Goal: Task Accomplishment & Management: Use online tool/utility

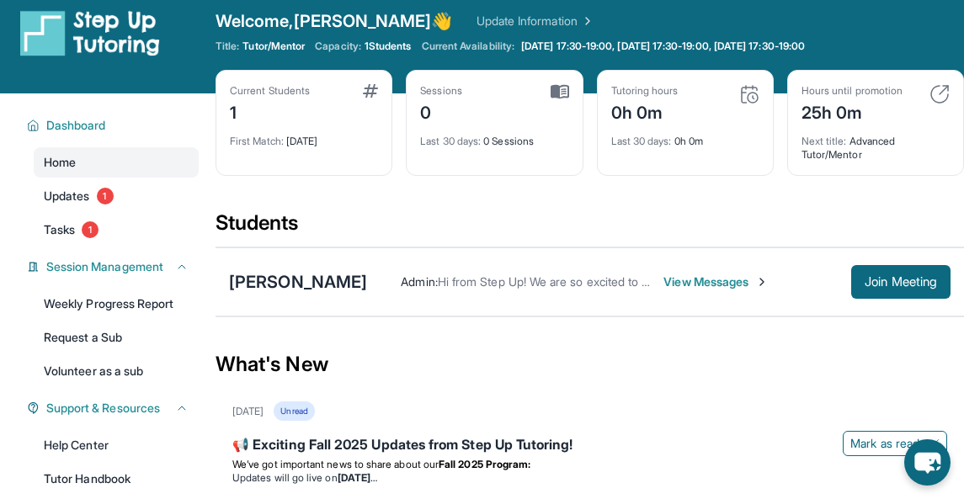
scroll to position [32, 0]
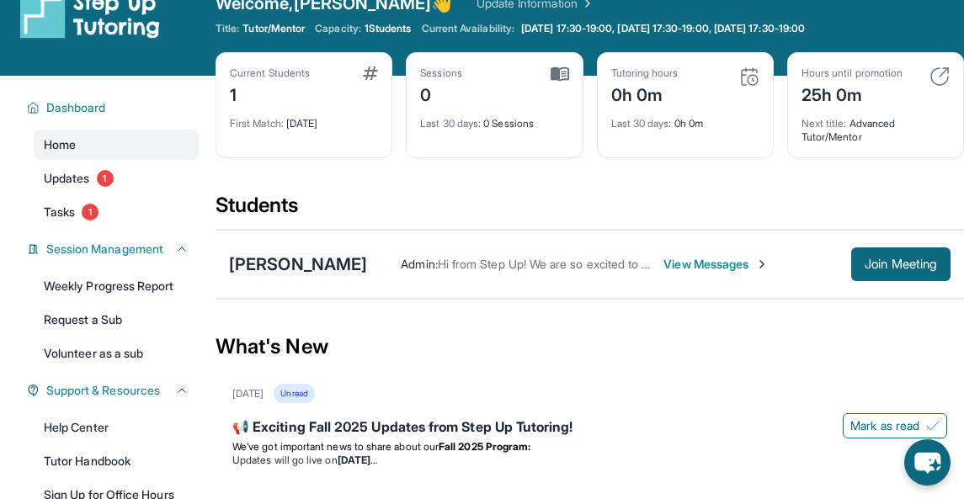
click at [296, 253] on div "[PERSON_NAME]" at bounding box center [298, 265] width 138 height 24
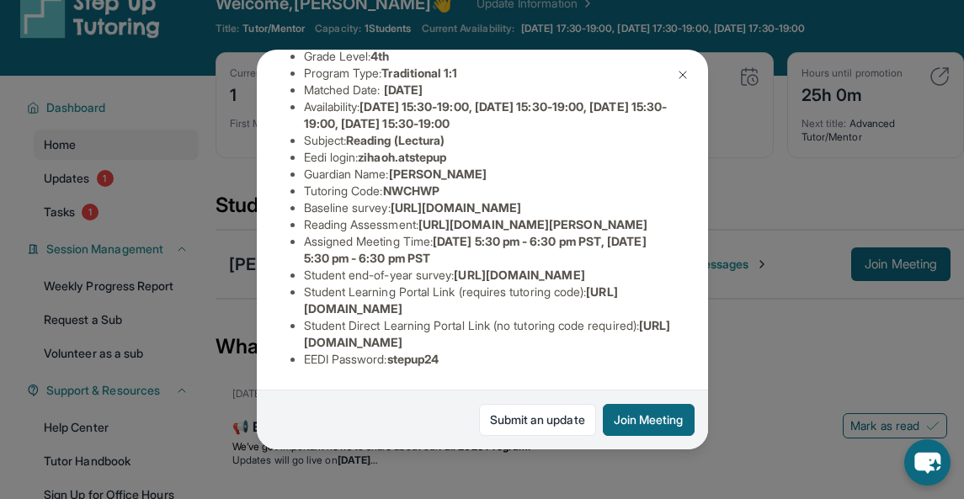
scroll to position [286, 0]
click at [632, 416] on button "Join Meeting" at bounding box center [649, 420] width 92 height 32
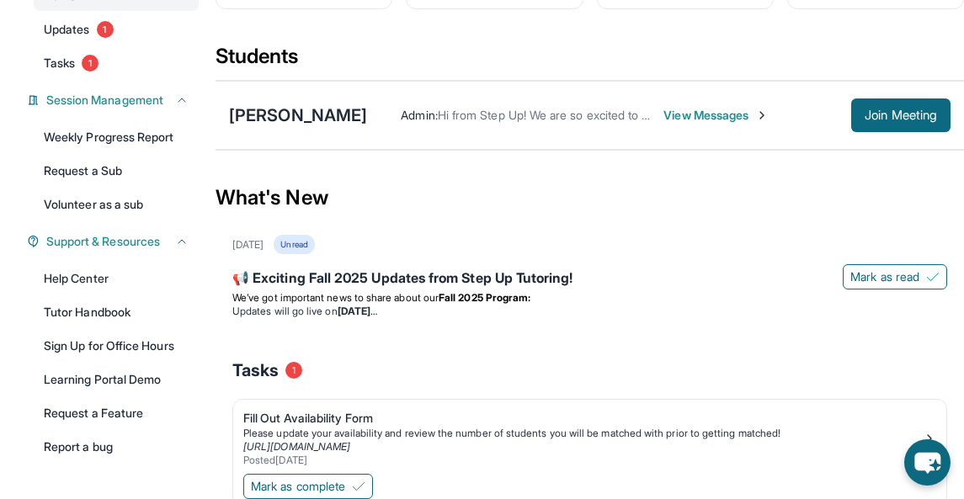
scroll to position [198, 0]
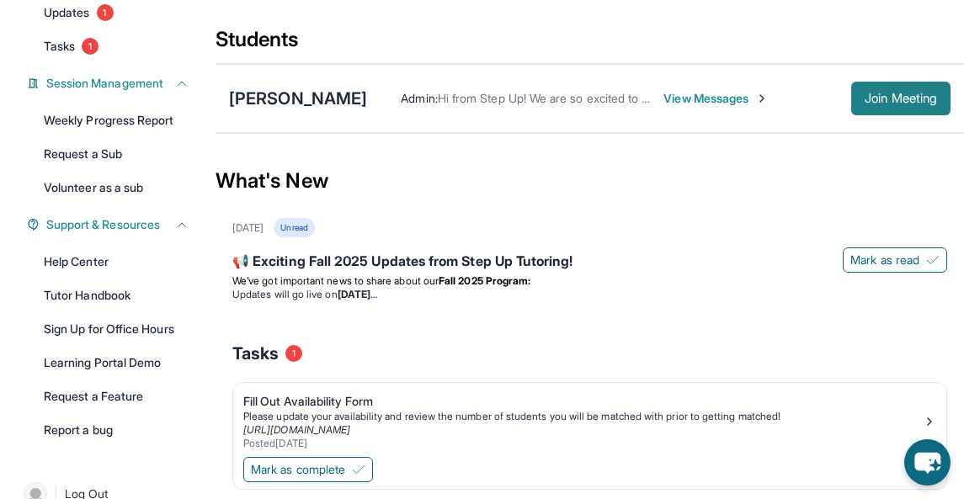
click at [877, 108] on button "Join Meeting" at bounding box center [900, 99] width 99 height 34
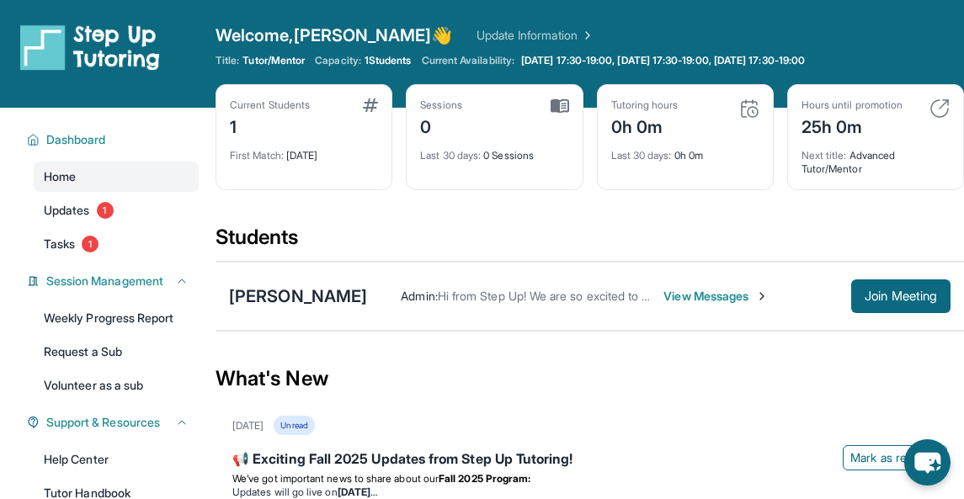
scroll to position [0, 0]
click at [56, 202] on span "Updates" at bounding box center [67, 210] width 46 height 17
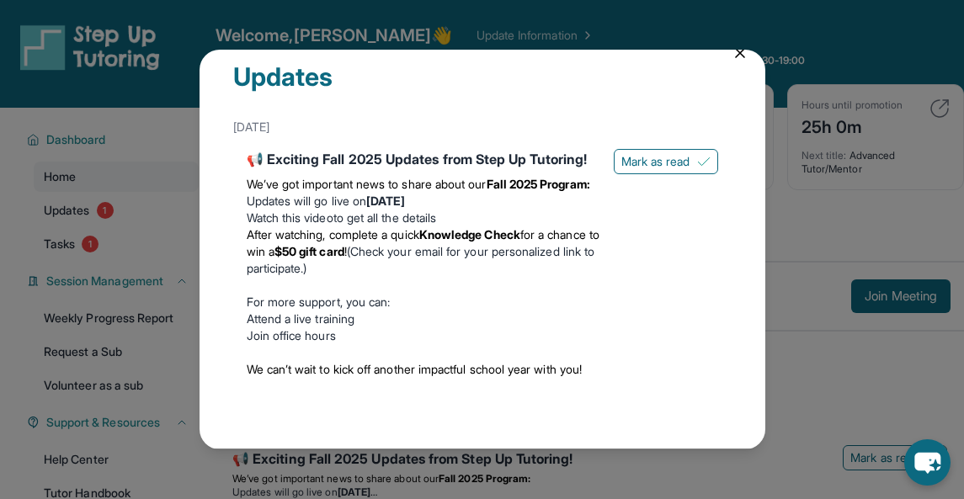
scroll to position [56, 0]
click at [136, 255] on div "Updates August 27th 📢 Exciting Fall 2025 Updates from Step Up Tutoring! We’ve g…" at bounding box center [482, 249] width 964 height 499
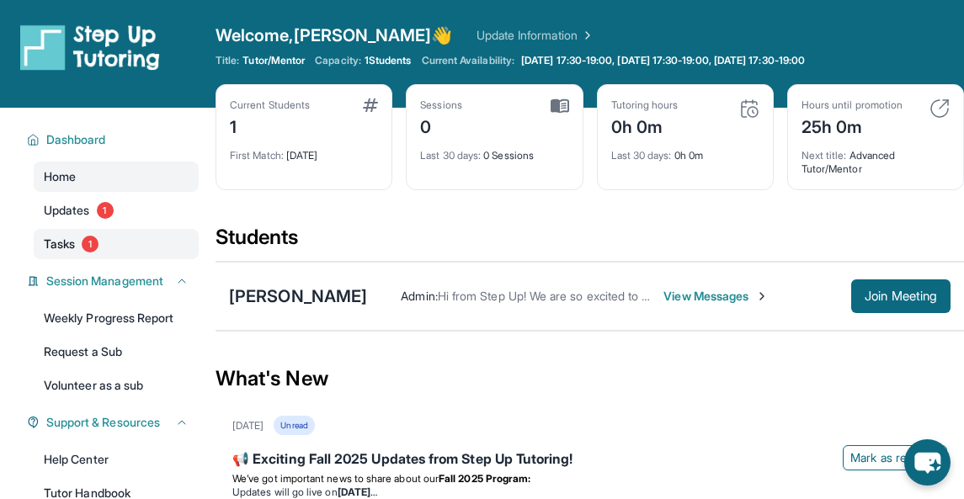
click at [66, 236] on span "Tasks" at bounding box center [59, 244] width 31 height 17
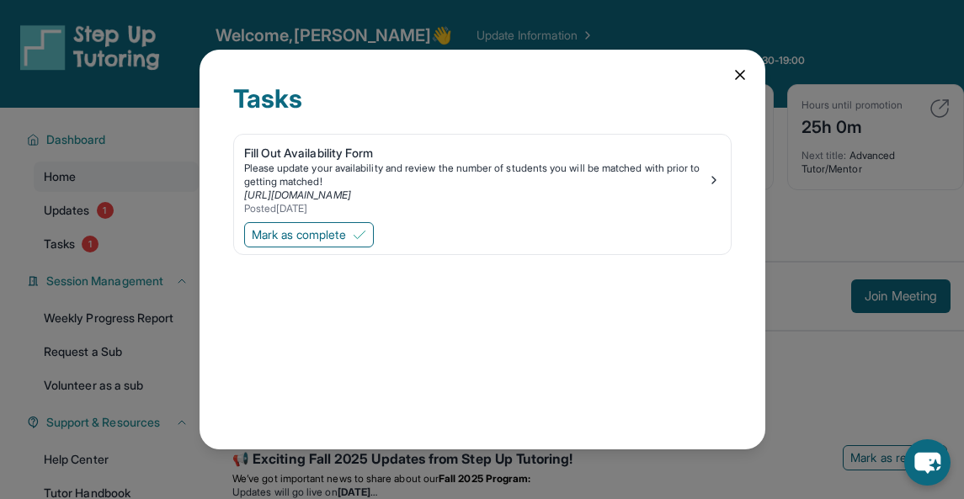
click at [104, 248] on div "Tasks Fill Out Availability Form Please update your availability and review the…" at bounding box center [482, 249] width 964 height 499
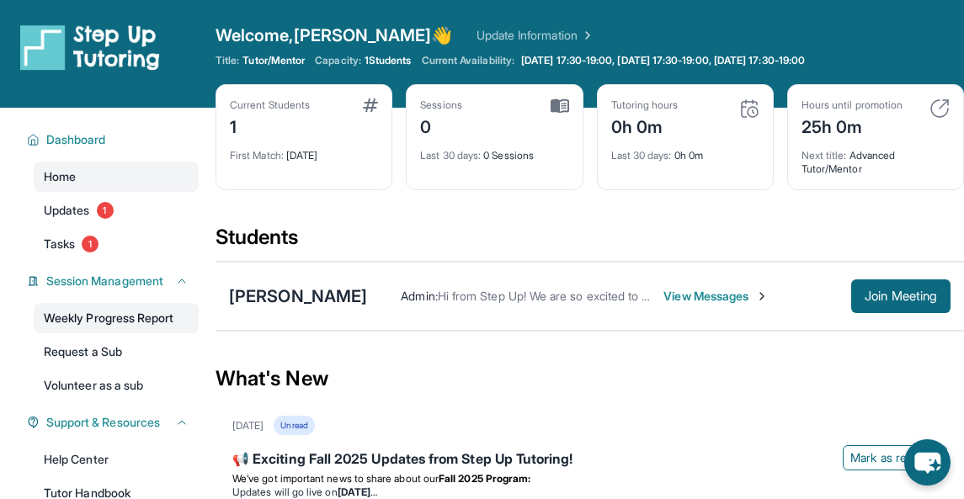
scroll to position [0, 0]
click at [285, 61] on span "Tutor/Mentor" at bounding box center [274, 60] width 62 height 13
click at [435, 123] on div "0" at bounding box center [441, 125] width 42 height 27
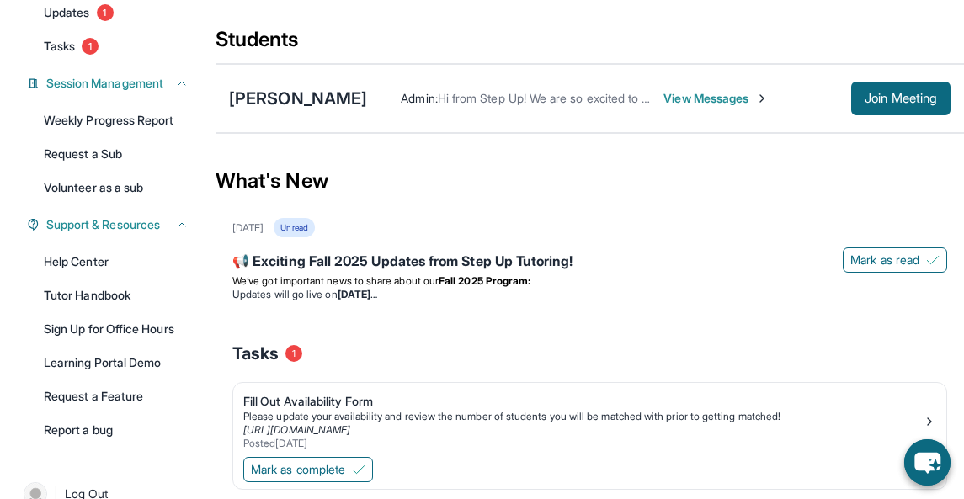
scroll to position [197, 0]
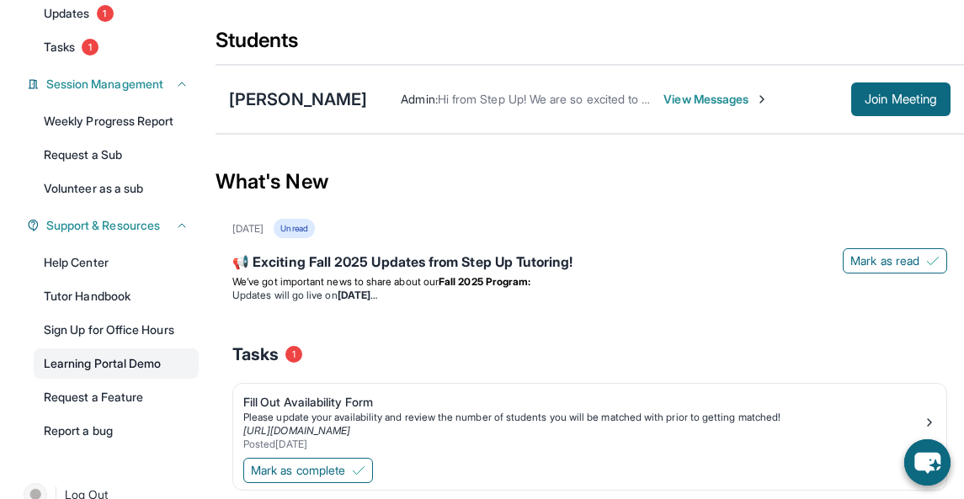
click at [79, 366] on link "Learning Portal Demo" at bounding box center [116, 364] width 165 height 30
